Goal: Information Seeking & Learning: Learn about a topic

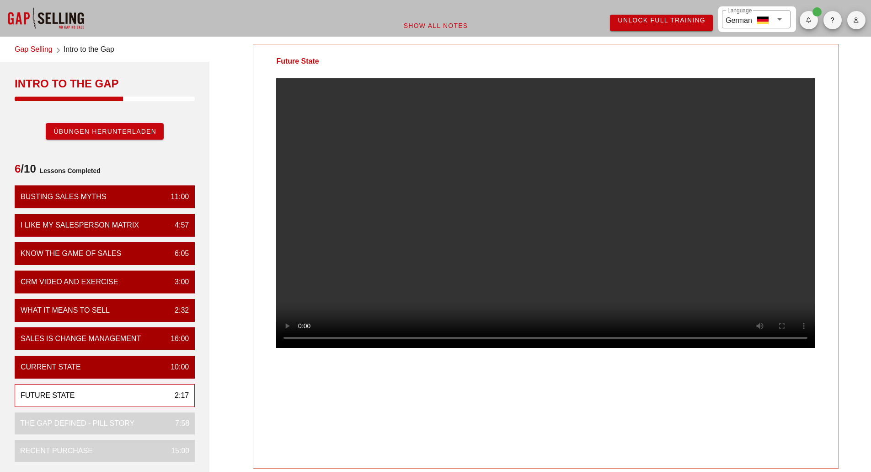
click at [275, 362] on div at bounding box center [545, 220] width 585 height 284
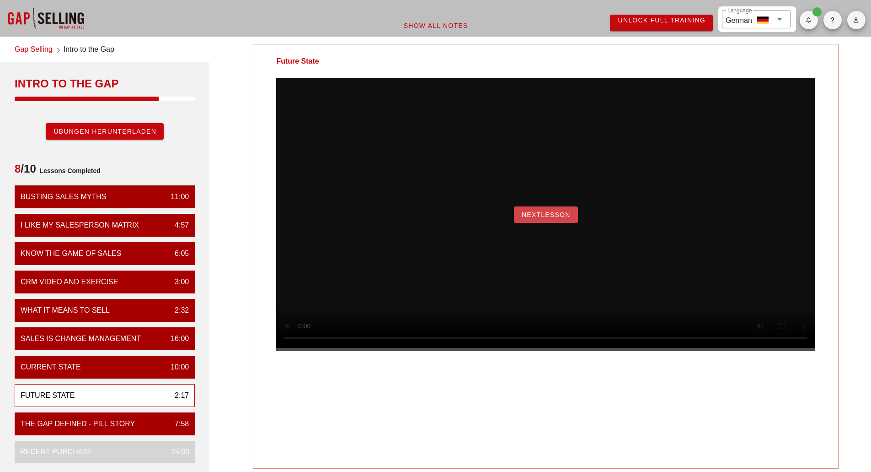
click at [537, 223] on button "NextLesson" at bounding box center [546, 214] width 64 height 16
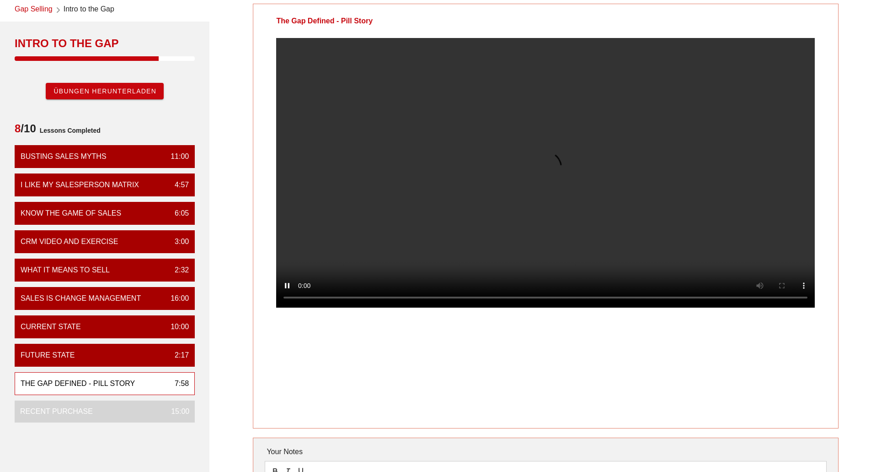
scroll to position [31, 0]
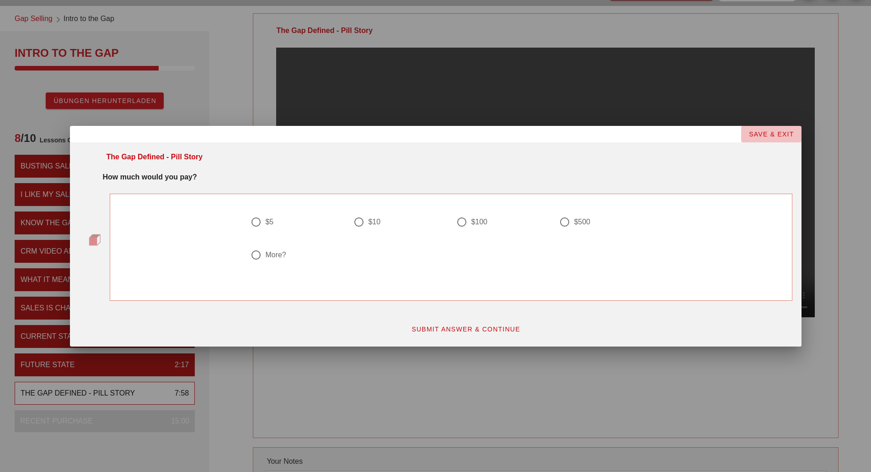
click at [773, 134] on span "SAVE & EXIT" at bounding box center [772, 133] width 46 height 7
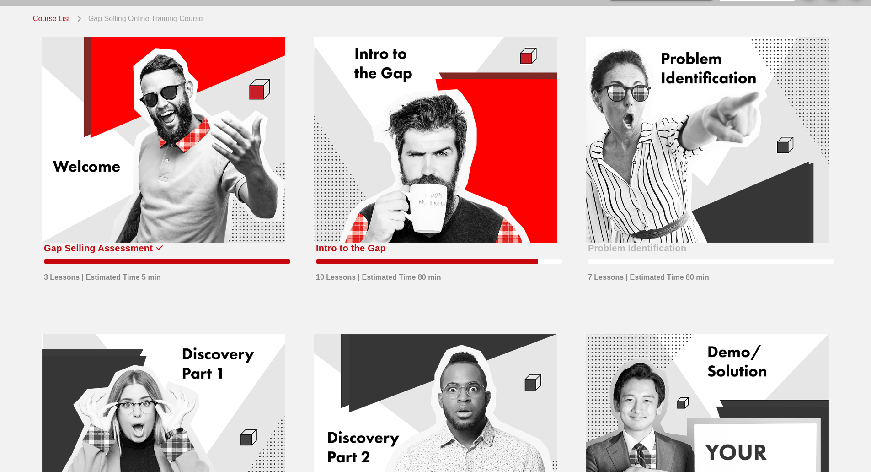
click at [414, 157] on div at bounding box center [435, 139] width 243 height 205
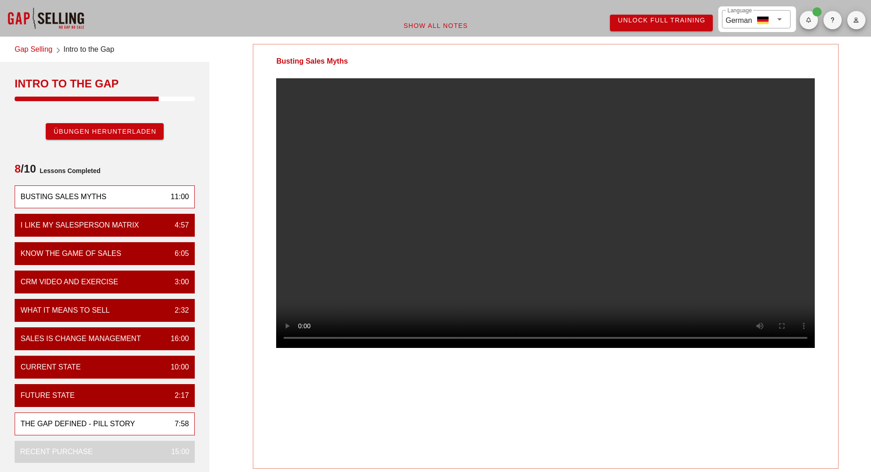
click at [70, 421] on div "The Gap Defined - Pill Story" at bounding box center [78, 423] width 114 height 11
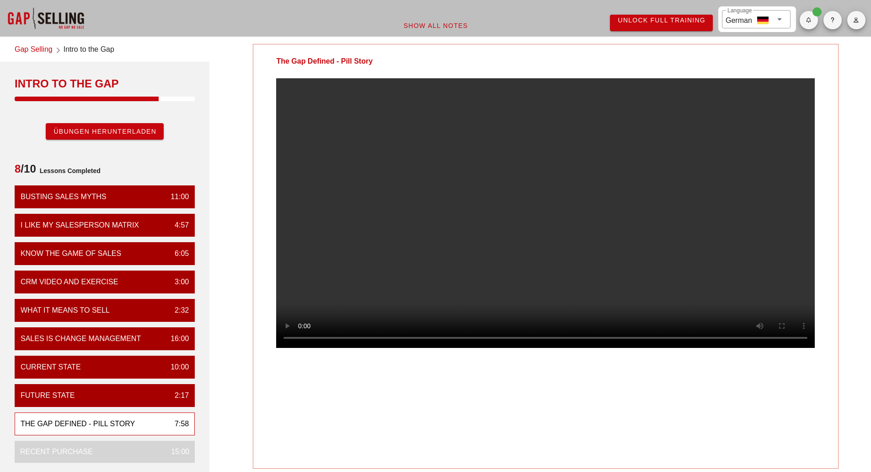
click at [447, 259] on video at bounding box center [545, 212] width 539 height 269
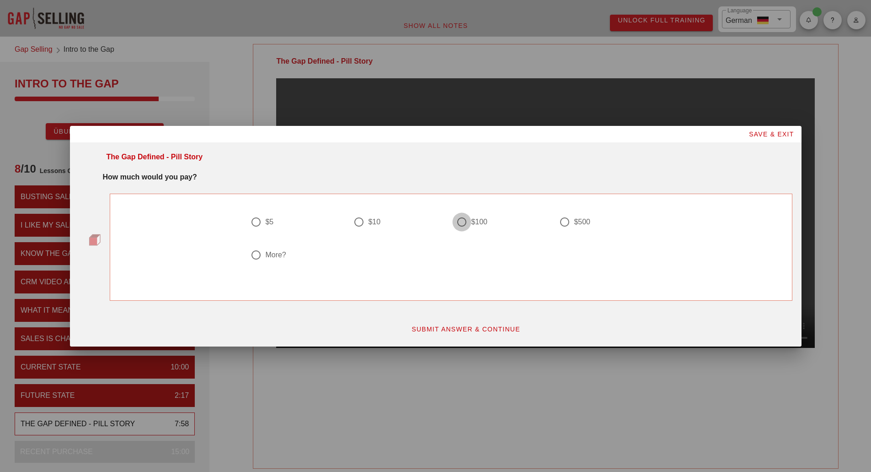
click at [458, 221] on div at bounding box center [462, 222] width 16 height 16
click at [568, 218] on div at bounding box center [565, 222] width 16 height 16
radio input "false"
radio input "true"
click at [480, 222] on div "$100" at bounding box center [479, 221] width 16 height 9
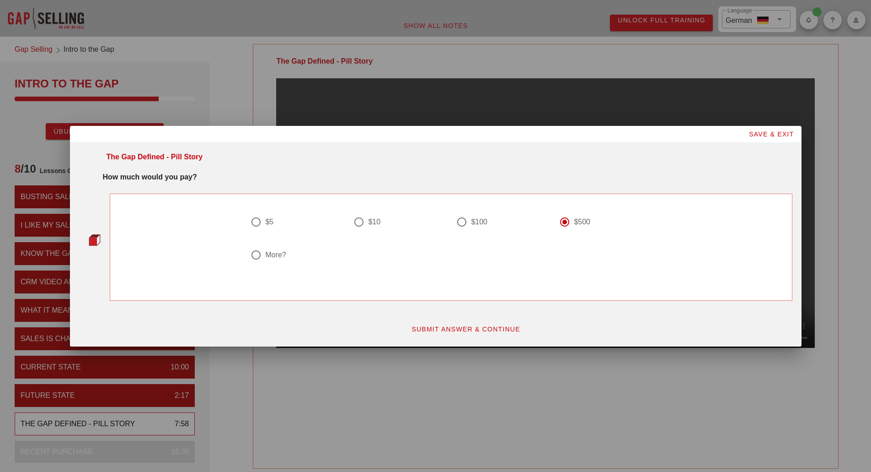
radio input "true"
click at [489, 329] on span "SUBMIT ANSWER & CONTINUE" at bounding box center [465, 328] width 109 height 7
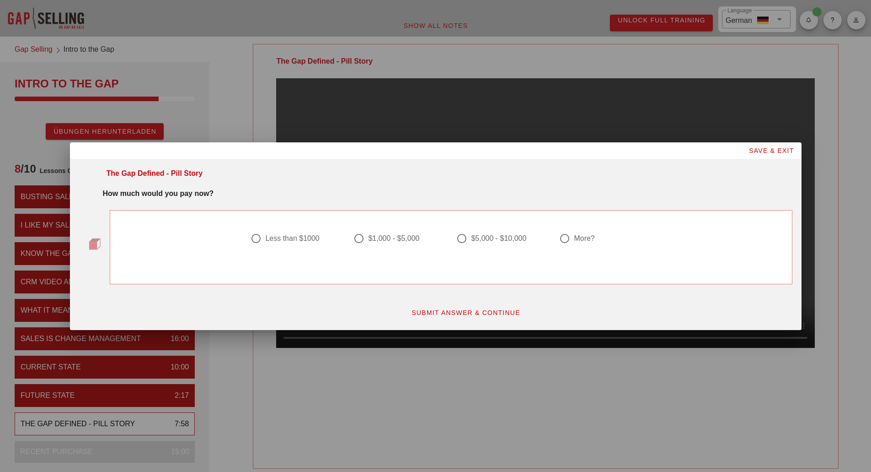
click at [364, 239] on div at bounding box center [359, 239] width 16 height 16
radio input "true"
click at [435, 311] on span "SUBMIT ANSWER & CONTINUE" at bounding box center [465, 312] width 109 height 7
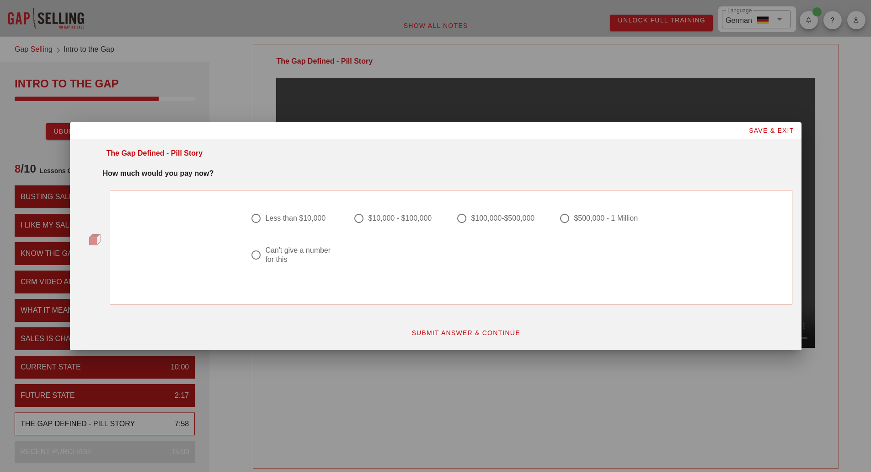
click at [280, 258] on div "Can't give a number for this" at bounding box center [300, 255] width 70 height 18
radio input "true"
click at [409, 333] on button "SUBMIT ANSWER & CONTINUE" at bounding box center [466, 332] width 124 height 16
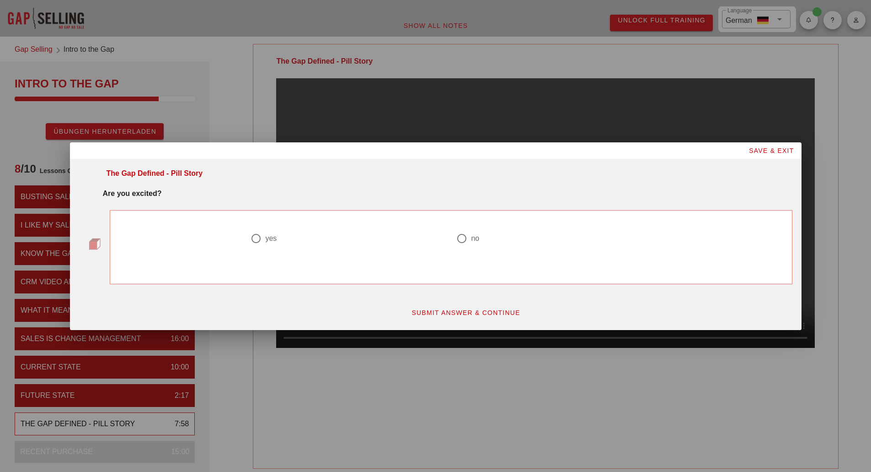
click at [274, 236] on div "yes" at bounding box center [270, 238] width 11 height 9
radio input "true"
click at [466, 312] on span "SUBMIT ANSWER & CONTINUE" at bounding box center [465, 312] width 109 height 7
click at [366, 238] on div at bounding box center [359, 239] width 16 height 16
radio input "true"
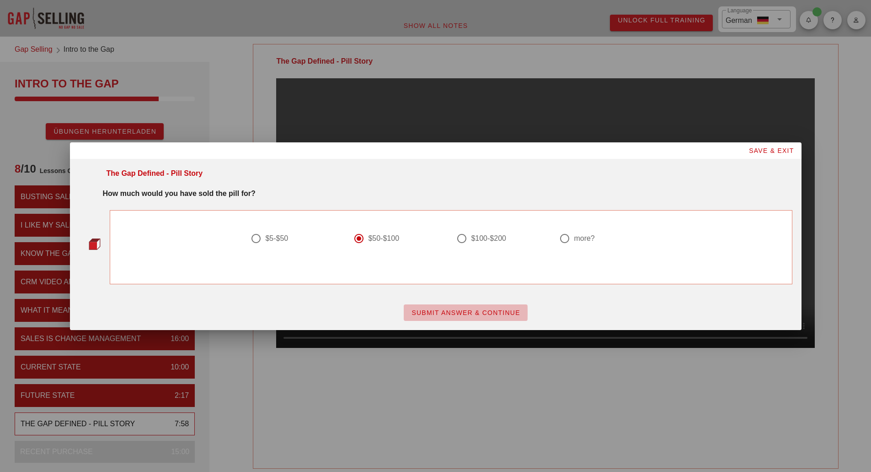
click at [418, 319] on button "SUBMIT ANSWER & CONTINUE" at bounding box center [466, 312] width 124 height 16
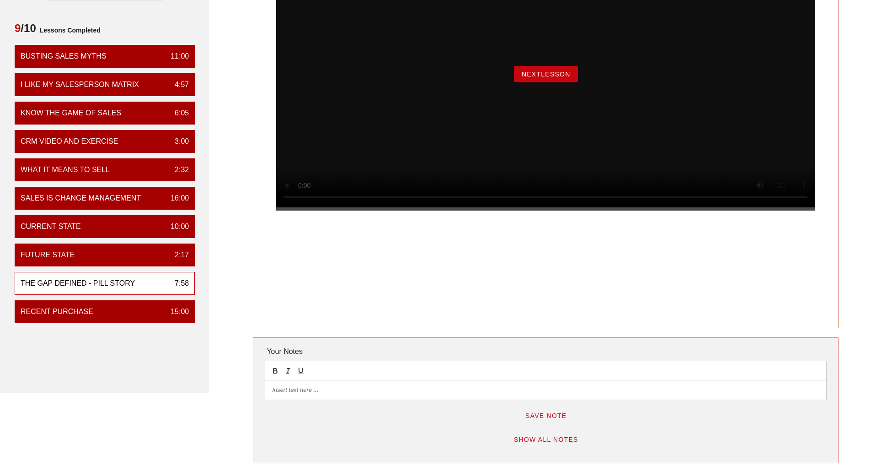
scroll to position [152, 0]
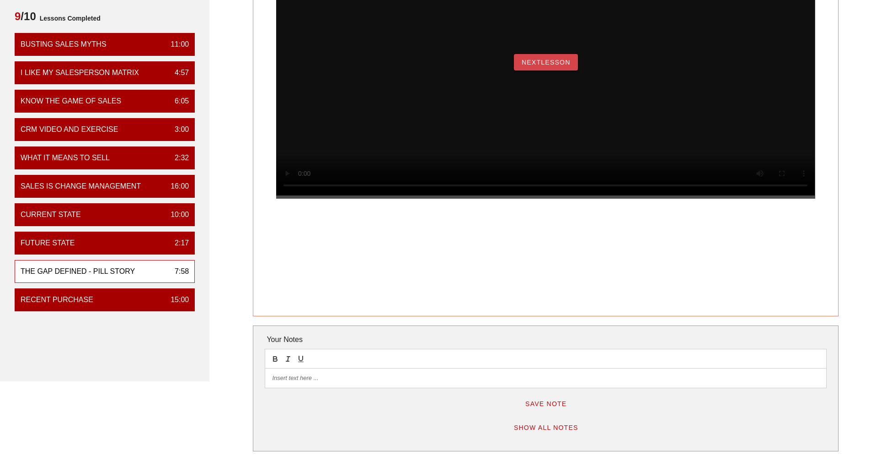
click at [542, 66] on span "NextLesson" at bounding box center [545, 62] width 49 height 7
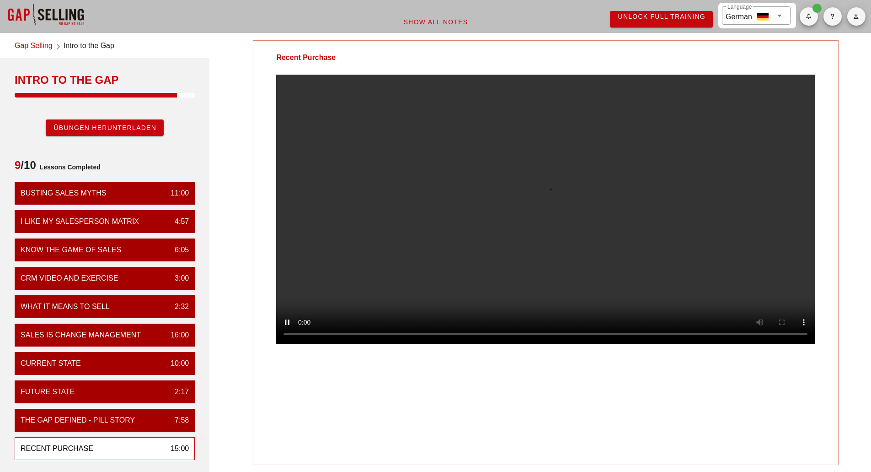
scroll to position [0, 0]
